Goal: Task Accomplishment & Management: Use online tool/utility

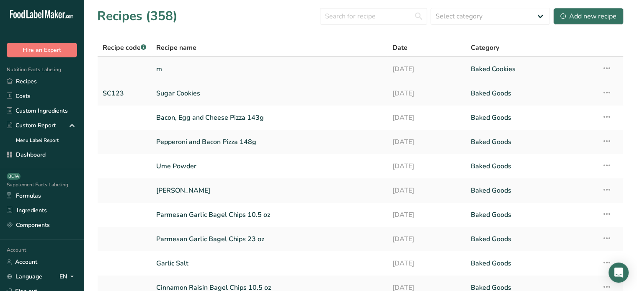
click at [198, 63] on link "m" at bounding box center [269, 69] width 226 height 18
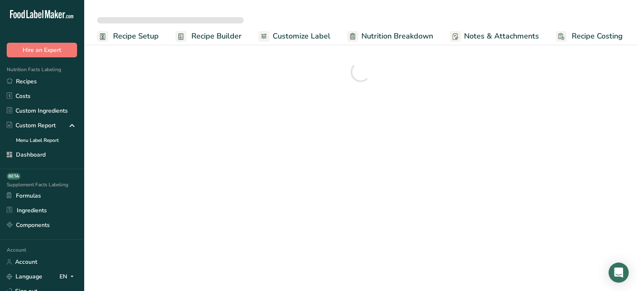
click at [296, 34] on span "Customize Label" at bounding box center [302, 36] width 58 height 11
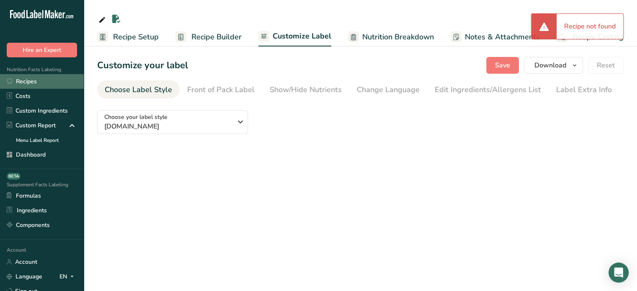
click at [62, 78] on link "Recipes" at bounding box center [42, 81] width 84 height 15
click at [61, 85] on link "Recipes" at bounding box center [42, 81] width 84 height 15
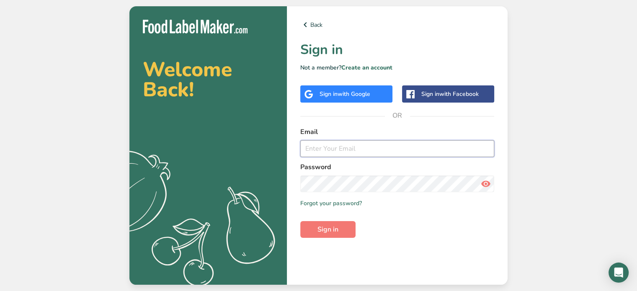
click at [337, 145] on input "email" at bounding box center [397, 148] width 194 height 17
type input "[PERSON_NAME][EMAIL_ADDRESS][DOMAIN_NAME]"
click at [325, 227] on span "Sign in" at bounding box center [327, 229] width 21 height 10
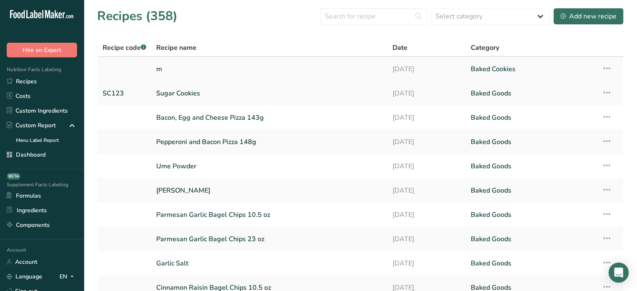
click at [246, 69] on link "m" at bounding box center [269, 69] width 226 height 18
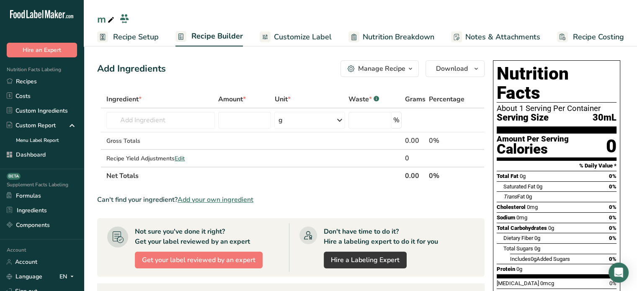
click at [302, 36] on span "Customize Label" at bounding box center [303, 36] width 58 height 11
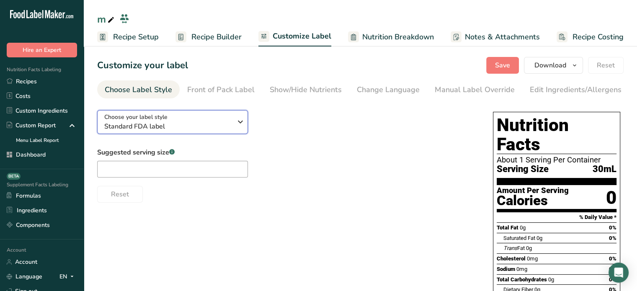
click at [240, 129] on icon "button" at bounding box center [240, 121] width 10 height 15
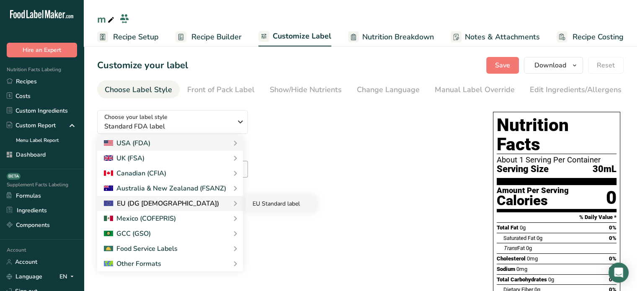
click at [267, 206] on link "EU Standard label" at bounding box center [281, 203] width 70 height 15
